Goal: Task Accomplishment & Management: Manage account settings

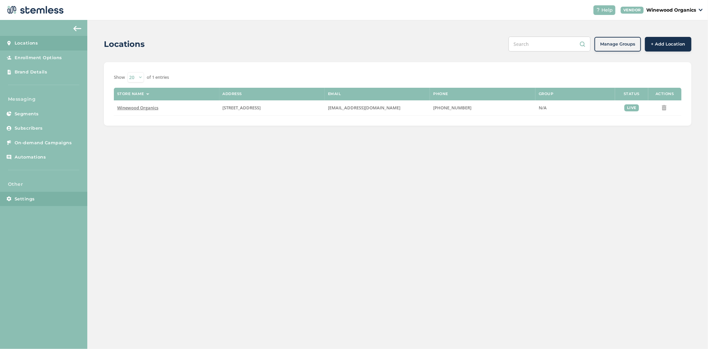
click at [27, 198] on span "Settings" at bounding box center [25, 199] width 20 height 7
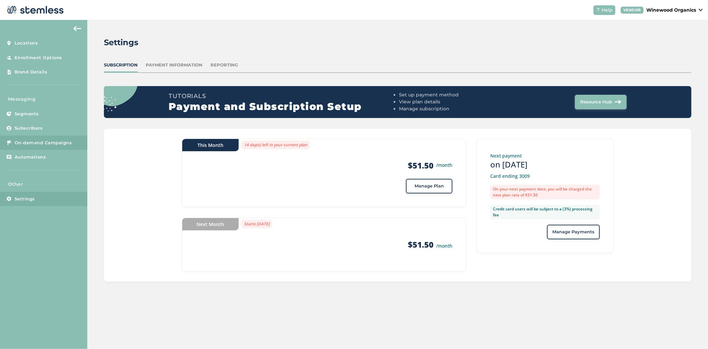
click at [30, 142] on span "On-demand Campaigns" at bounding box center [43, 142] width 57 height 7
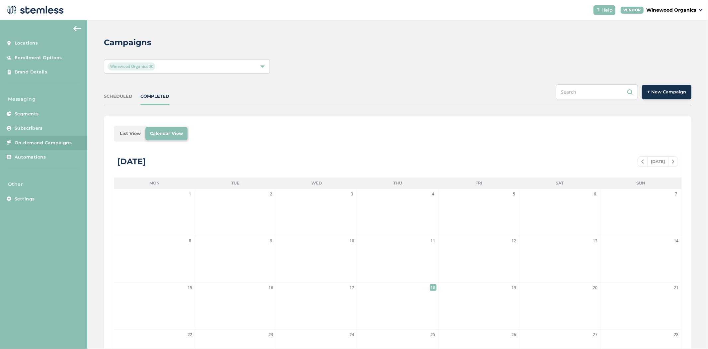
click at [126, 131] on li "List View" at bounding box center [130, 133] width 30 height 13
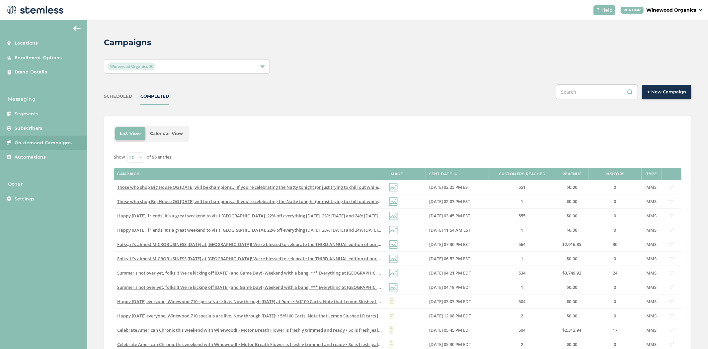
click at [682, 8] on p "Winewood Organics" at bounding box center [672, 10] width 50 height 7
click at [675, 48] on link "Logout" at bounding box center [679, 47] width 33 height 7
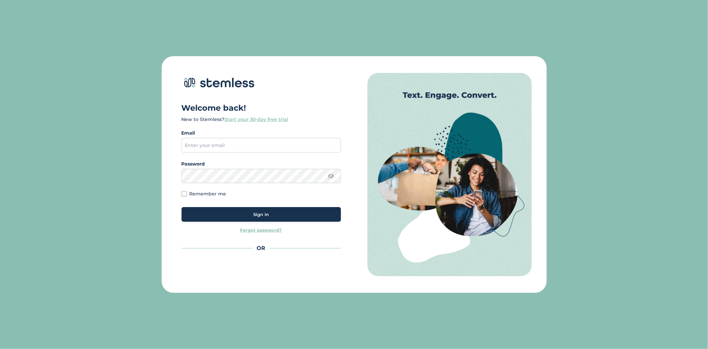
click at [245, 134] on label "Email" at bounding box center [261, 133] width 159 height 7
click at [241, 151] on input "email" at bounding box center [261, 145] width 159 height 15
type input "[PERSON_NAME][EMAIL_ADDRESS][DOMAIN_NAME]"
click at [263, 211] on span "Sign in" at bounding box center [261, 214] width 16 height 7
